Goal: Task Accomplishment & Management: Use online tool/utility

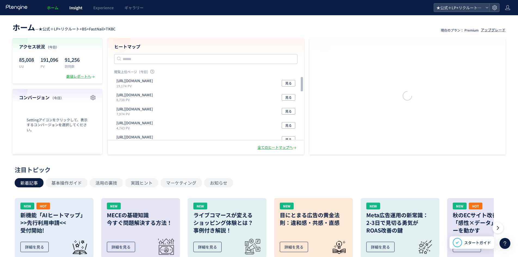
click at [74, 9] on span "Insight" at bounding box center [75, 7] width 13 height 5
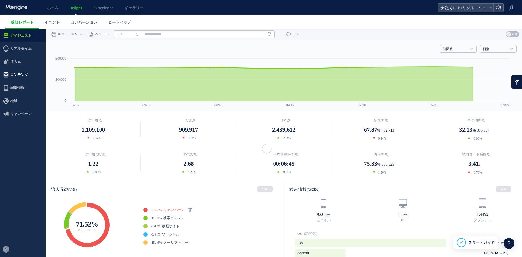
click at [29, 73] on span "コンテンツ" at bounding box center [23, 74] width 46 height 13
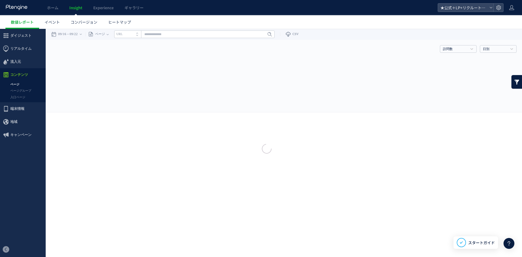
click at [14, 82] on div at bounding box center [261, 128] width 522 height 257
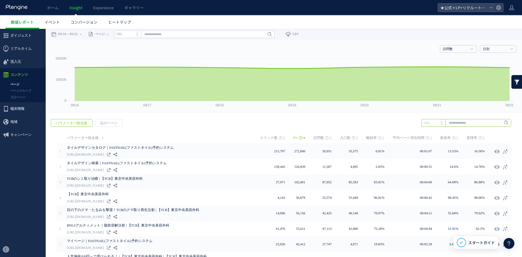
click at [460, 121] on input "text" at bounding box center [466, 123] width 90 height 8
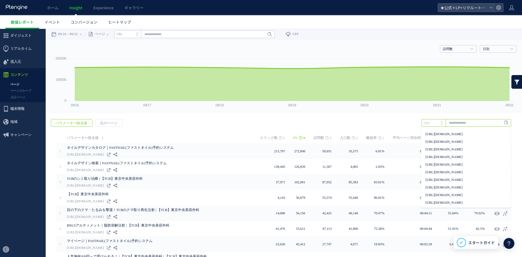
paste input "**********"
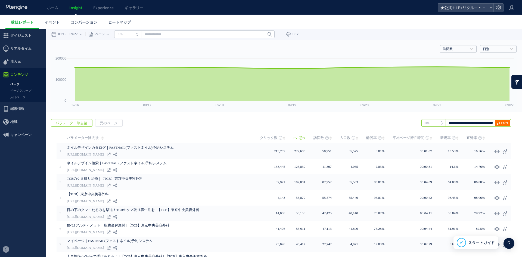
type input "**********"
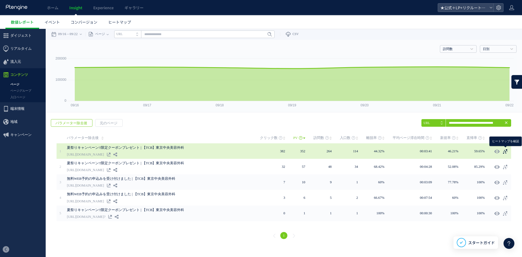
click at [507, 153] on icon at bounding box center [504, 151] width 5 height 5
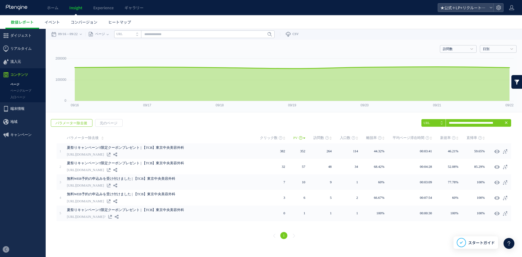
click at [507, 123] on use at bounding box center [506, 122] width 2 height 2
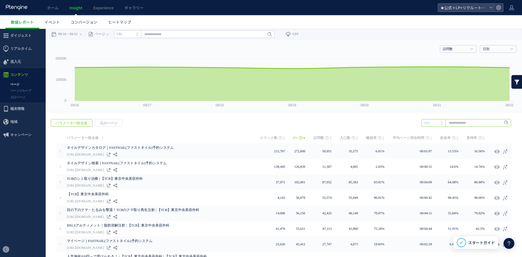
click at [457, 124] on input "text" at bounding box center [466, 123] width 90 height 8
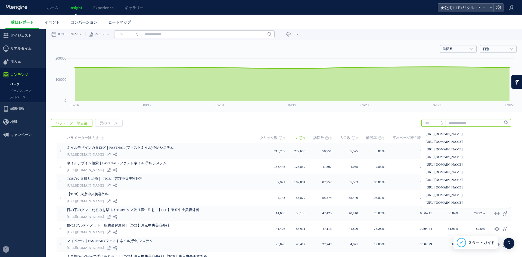
paste input "**********"
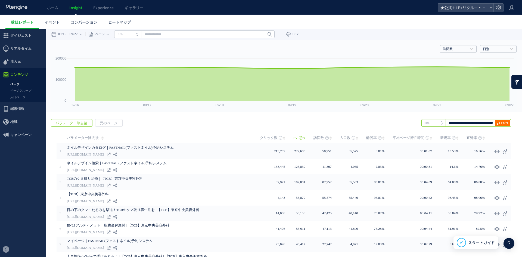
scroll to position [0, 34]
type input "**********"
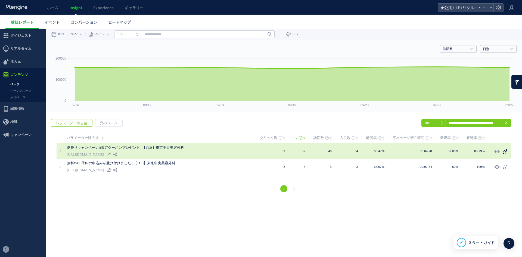
click at [508, 152] on icon at bounding box center [504, 151] width 5 height 5
click at [505, 153] on icon at bounding box center [504, 151] width 5 height 5
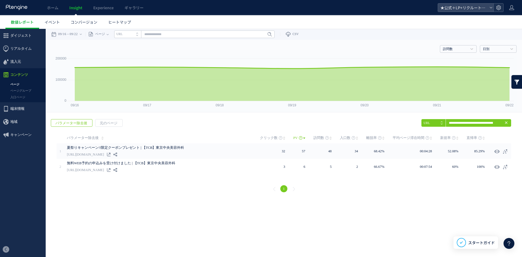
click at [499, 8] on icon at bounding box center [498, 7] width 5 height 5
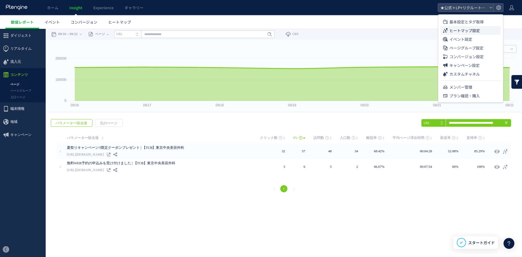
click at [476, 31] on span "ヒートマップ設定" at bounding box center [464, 30] width 30 height 9
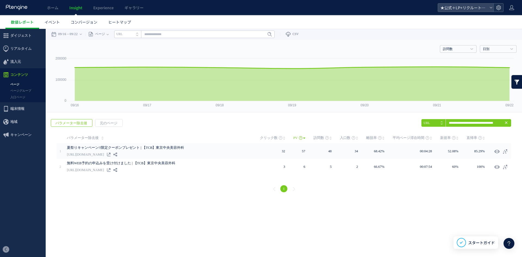
click at [496, 8] on icon at bounding box center [498, 7] width 5 height 5
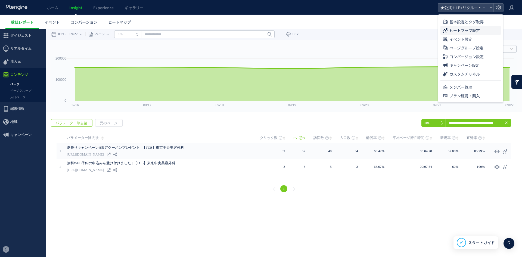
click at [481, 30] on li "ヒートマップ設定" at bounding box center [470, 30] width 60 height 9
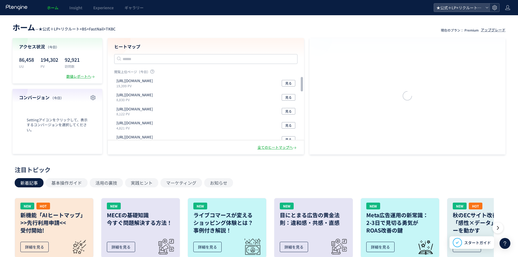
click at [496, 8] on use at bounding box center [494, 7] width 5 height 5
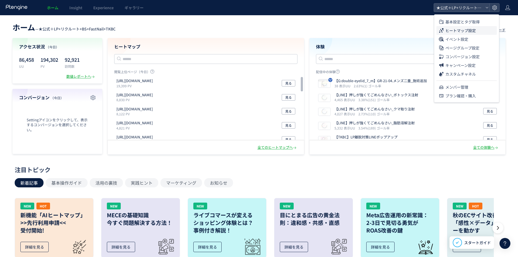
click at [475, 32] on span "ヒートマップ設定" at bounding box center [460, 30] width 30 height 9
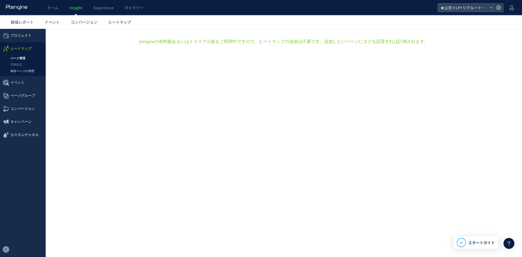
click at [27, 72] on link "保存ページの管理" at bounding box center [23, 71] width 46 height 6
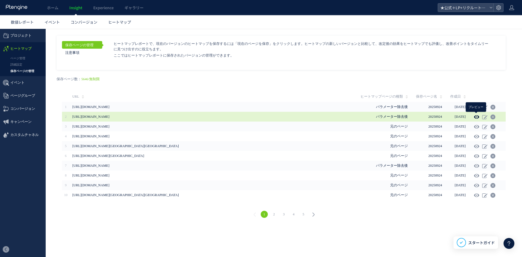
click at [475, 116] on icon at bounding box center [476, 116] width 5 height 5
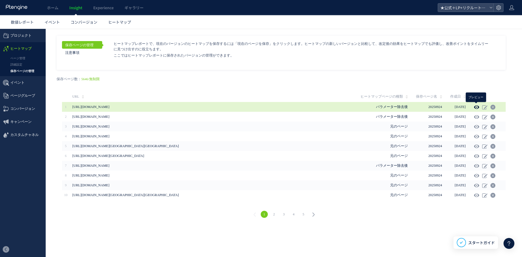
click at [477, 105] on icon at bounding box center [476, 106] width 5 height 5
